Goal: Transaction & Acquisition: Subscribe to service/newsletter

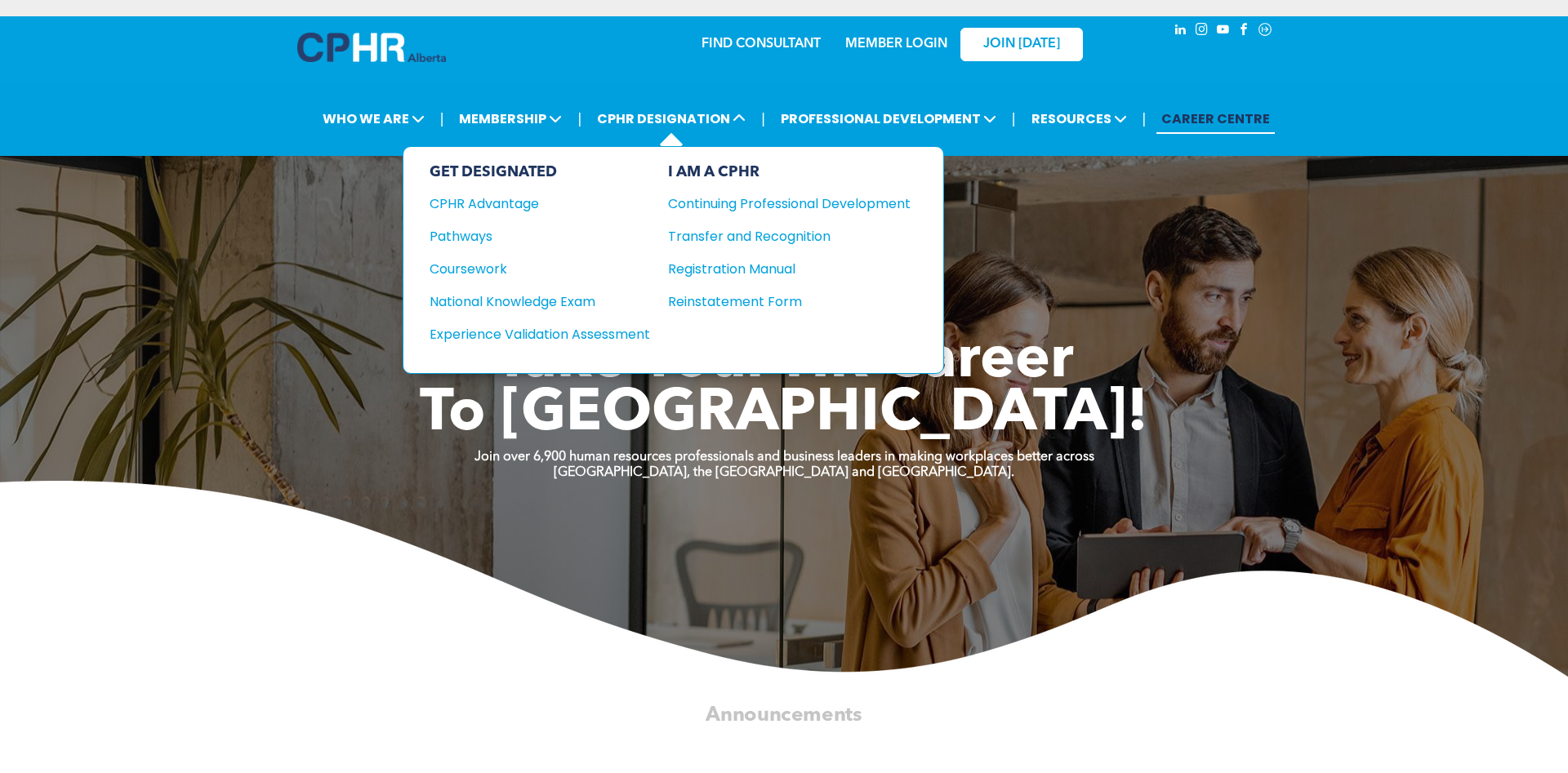
click at [723, 172] on div "I AM A CPHR" at bounding box center [789, 172] width 242 height 18
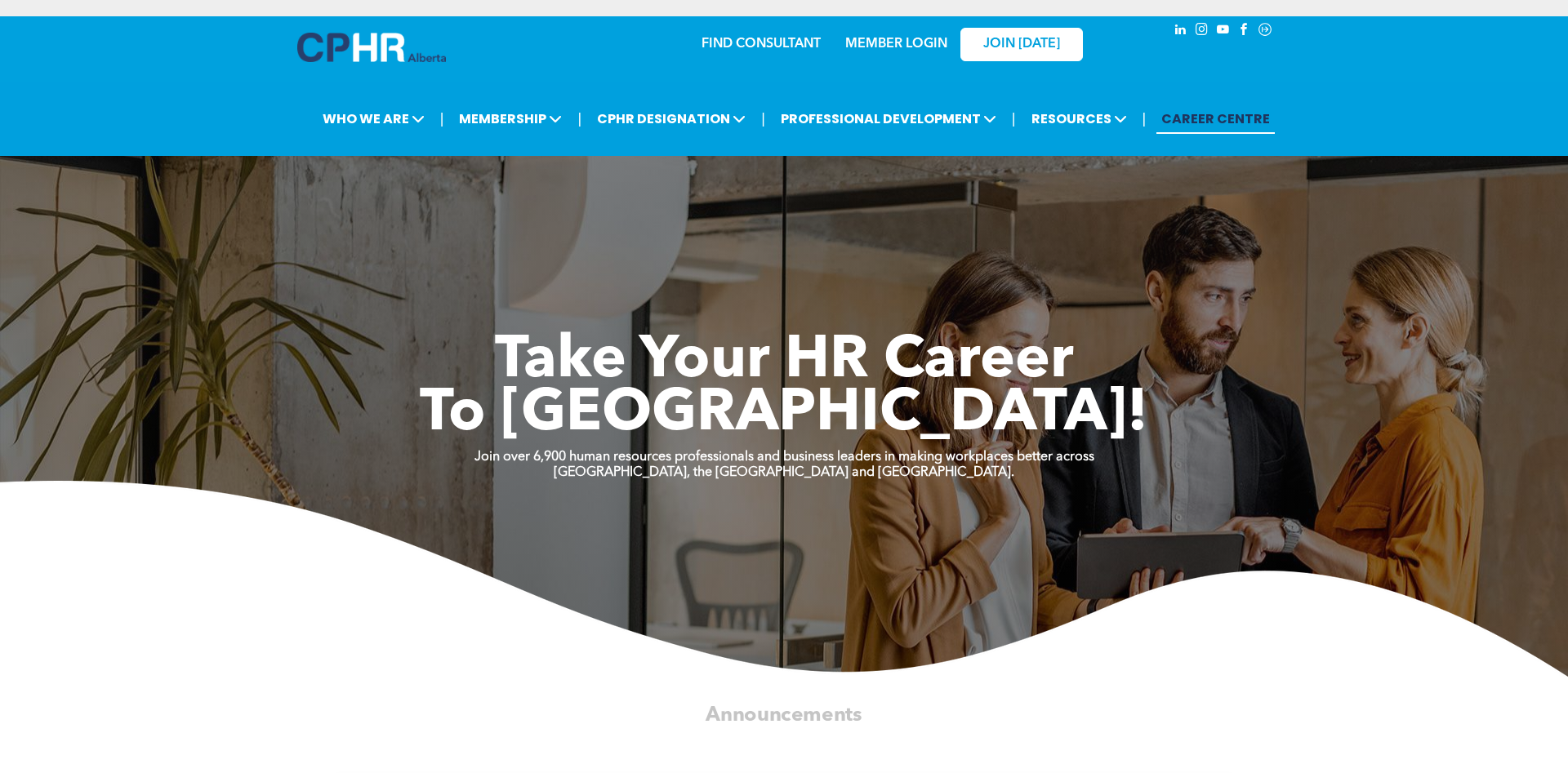
click at [1227, 112] on link "CAREER CENTRE" at bounding box center [1215, 118] width 118 height 30
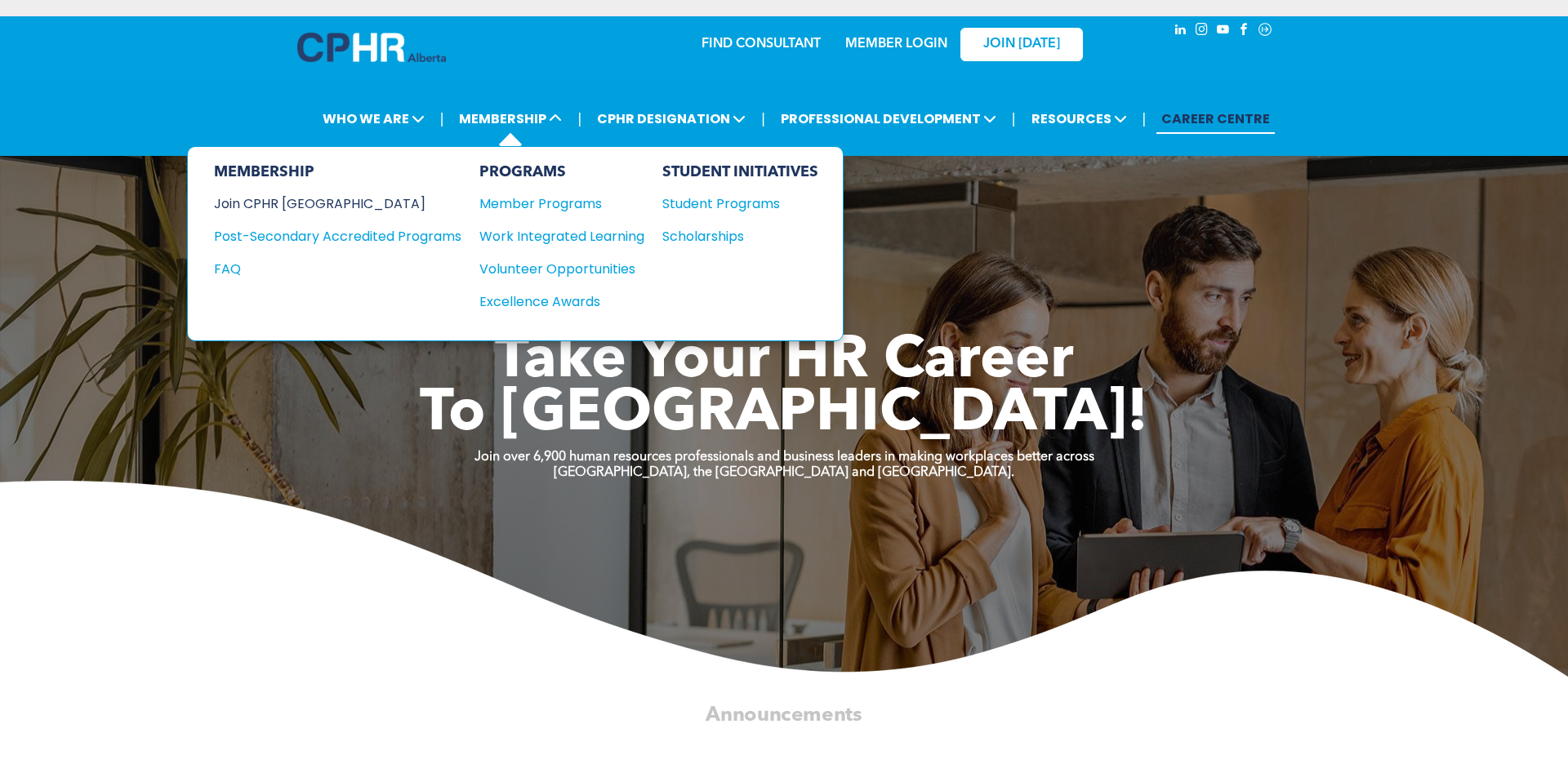
click at [290, 205] on div "Join CPHR [GEOGRAPHIC_DATA]" at bounding box center [324, 204] width 223 height 21
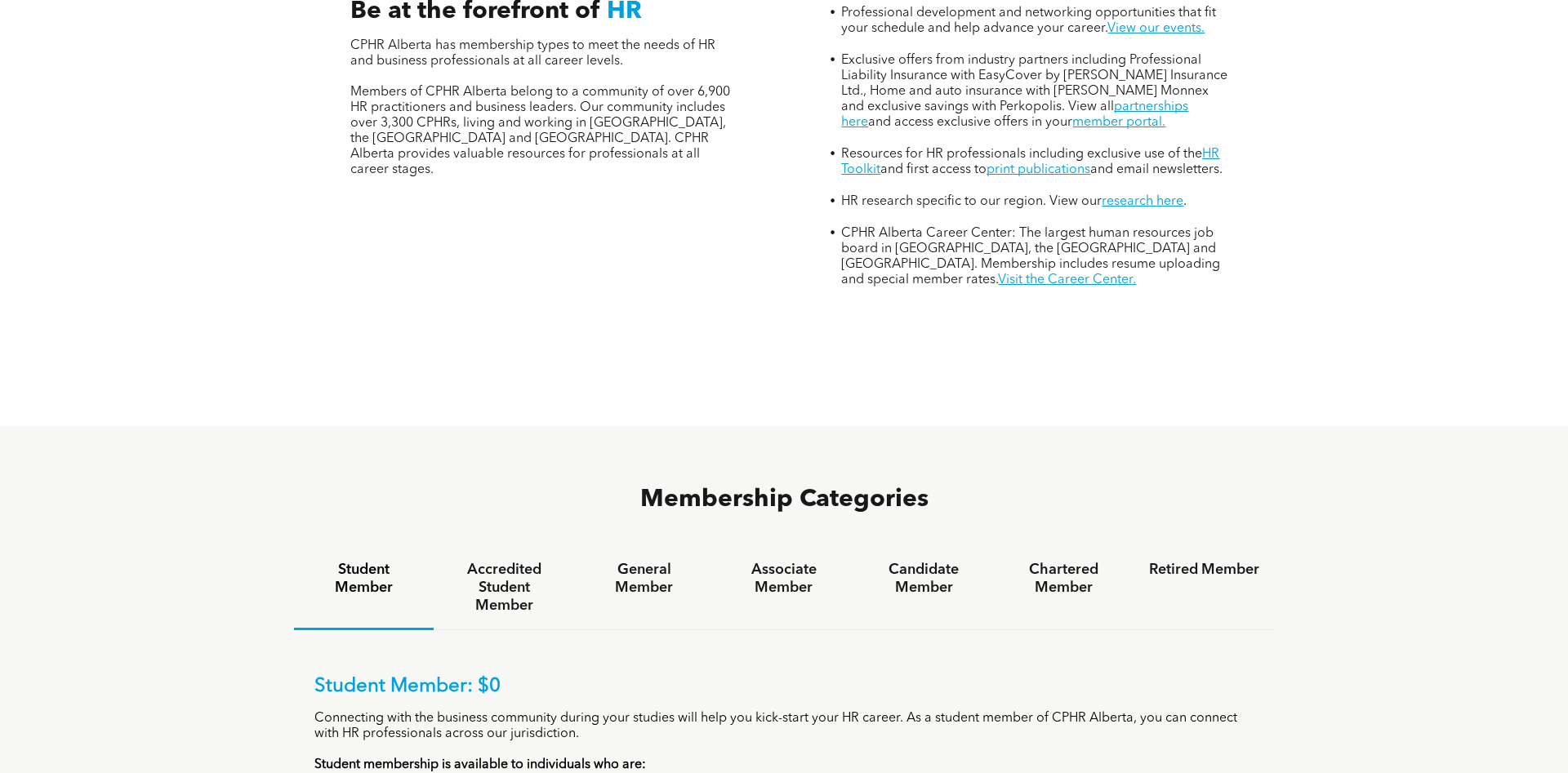
scroll to position [750, 0]
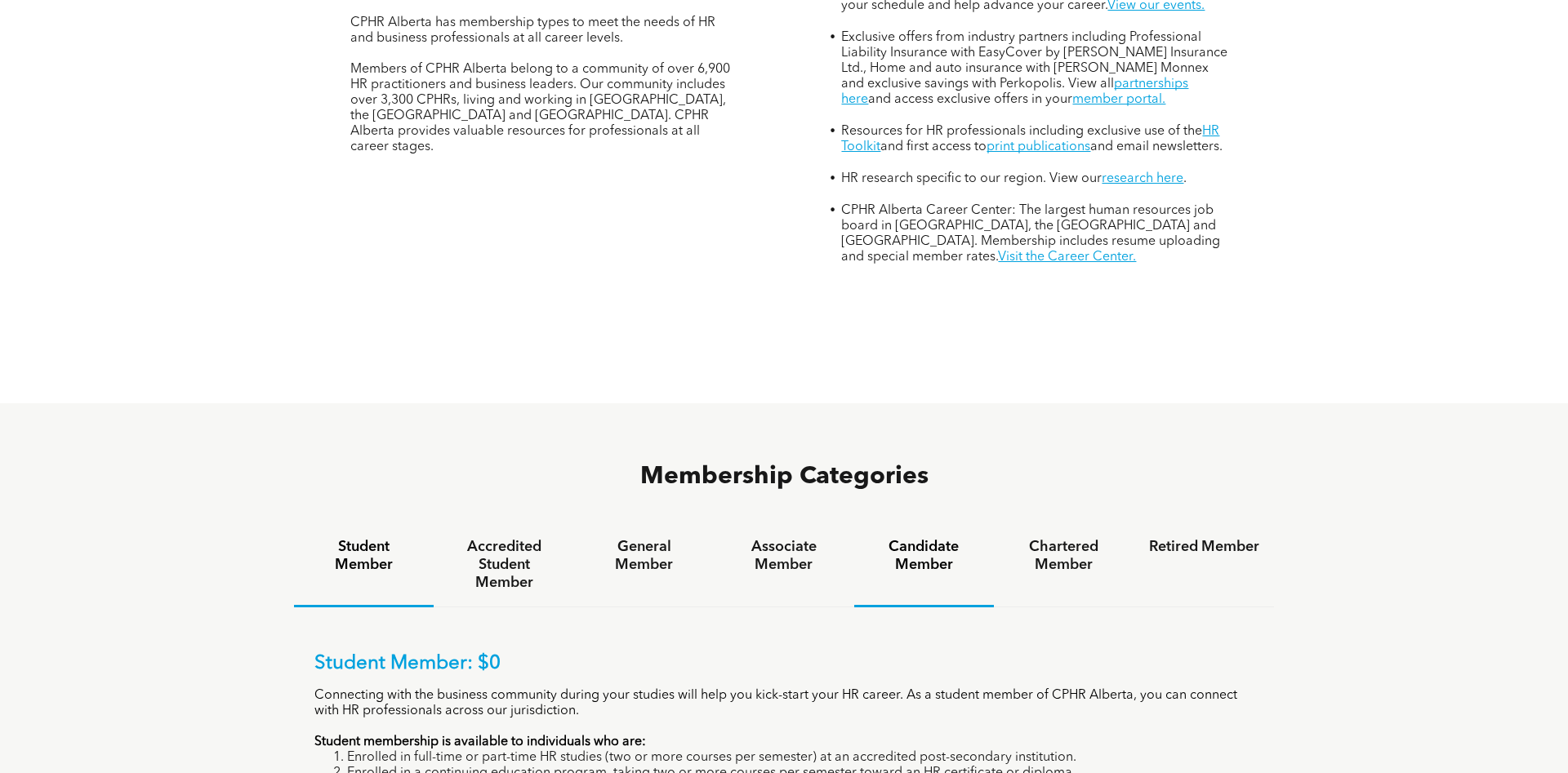
click at [941, 538] on h4 "Candidate Member" at bounding box center [924, 556] width 110 height 36
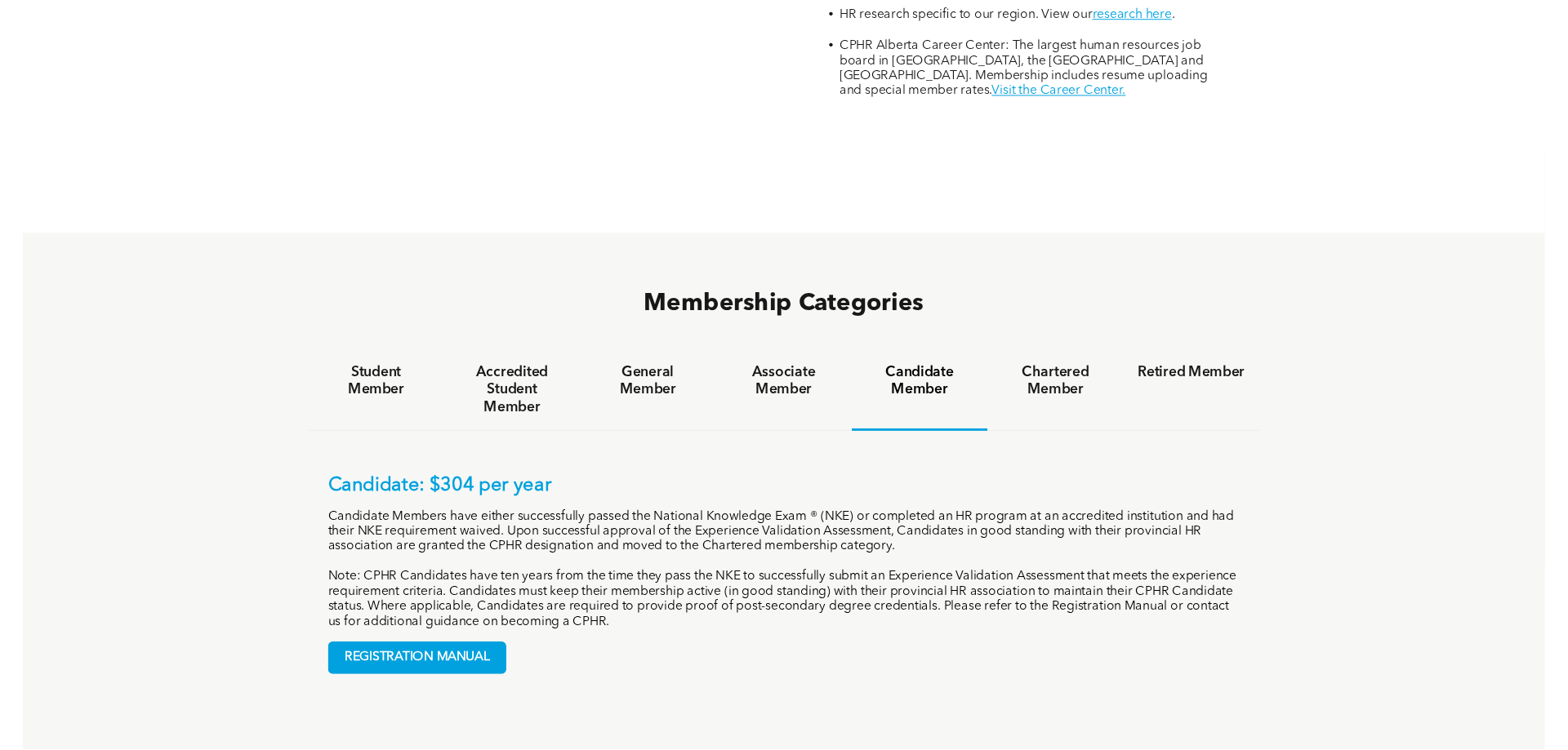
scroll to position [916, 0]
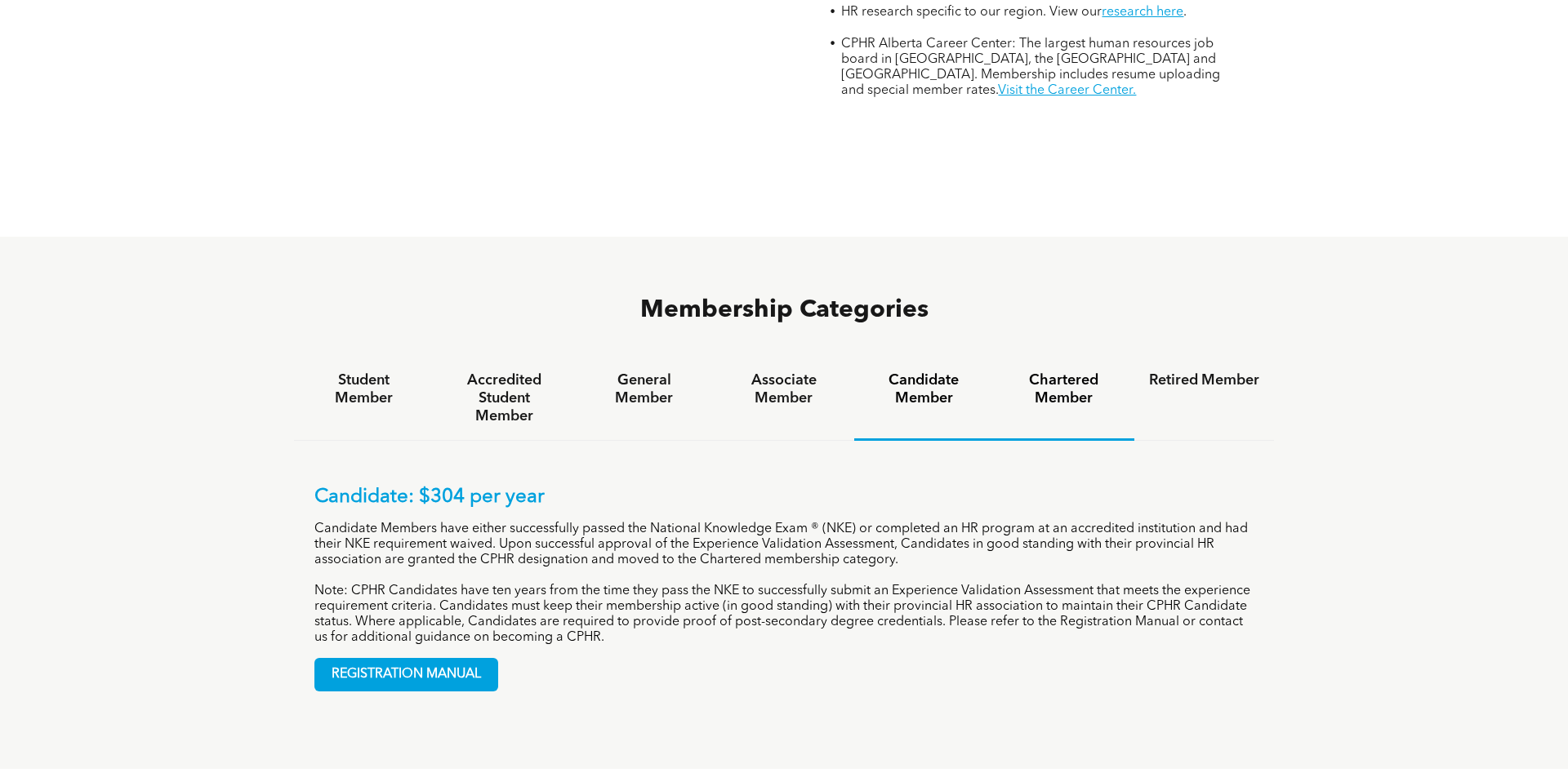
click at [1081, 372] on h4 "Chartered Member" at bounding box center [1064, 390] width 110 height 36
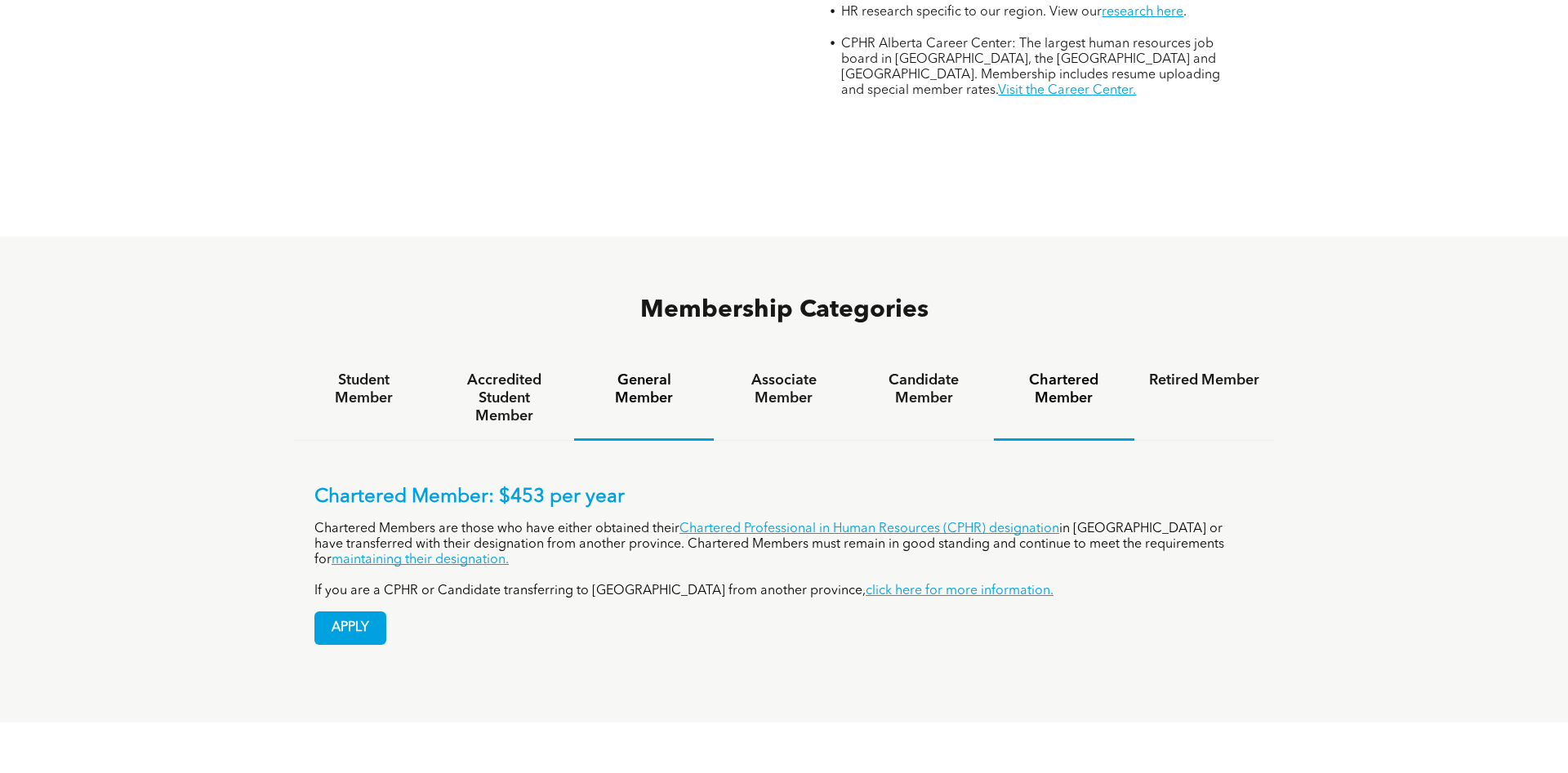
click at [674, 372] on h4 "General Member" at bounding box center [644, 390] width 110 height 36
